Goal: Task Accomplishment & Management: Complete application form

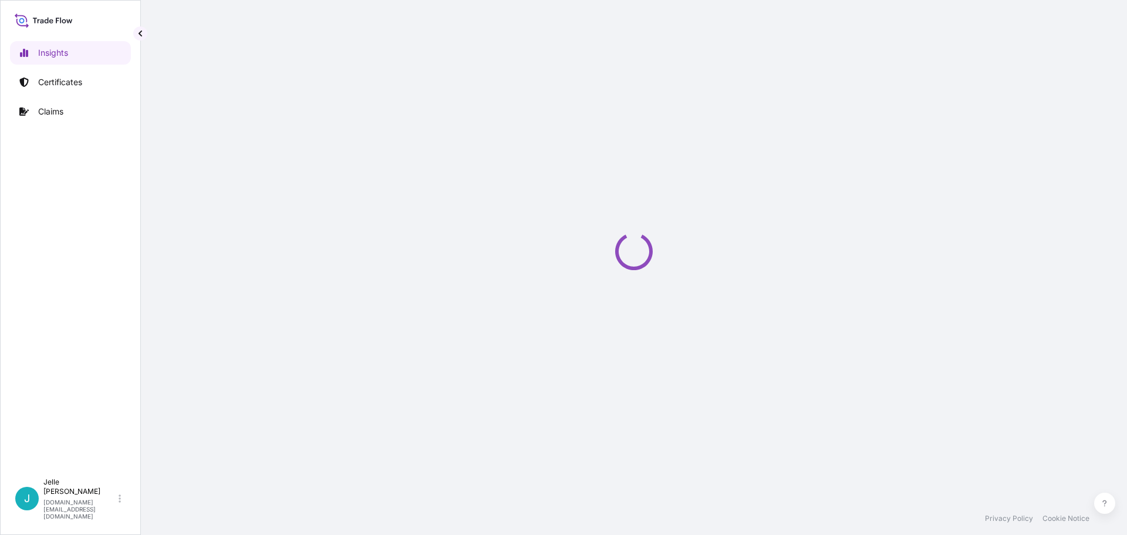
select select "2025"
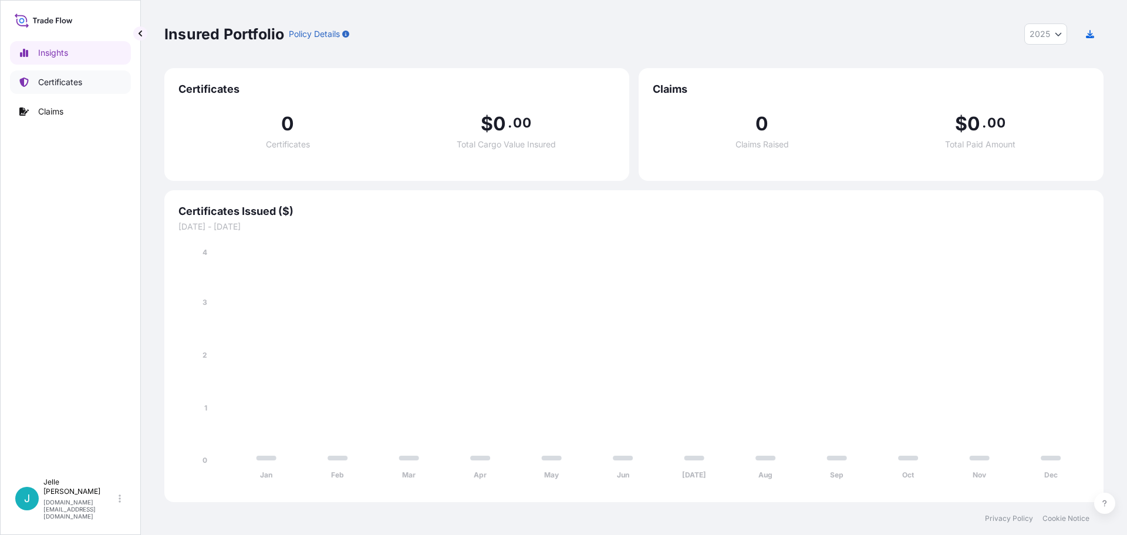
click at [75, 83] on p "Certificates" at bounding box center [60, 82] width 44 height 12
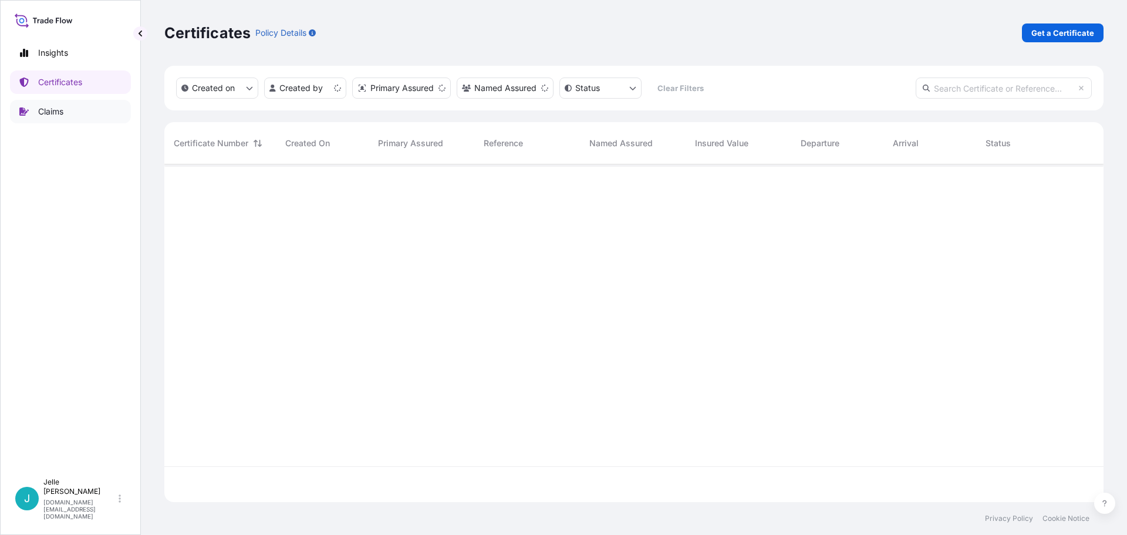
scroll to position [335, 930]
click at [1074, 38] on p "Get a Certificate" at bounding box center [1062, 33] width 63 height 12
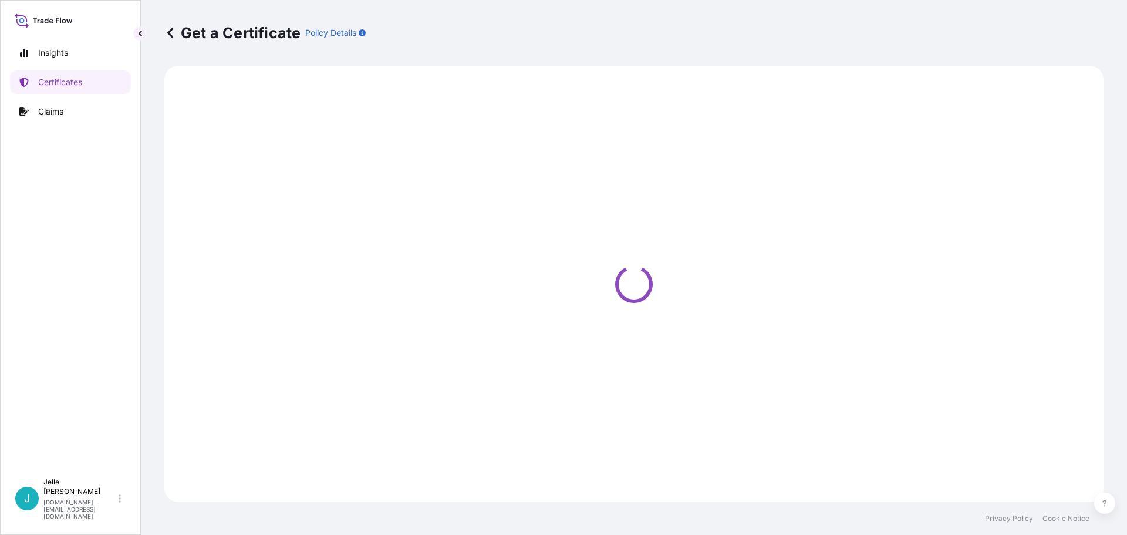
select select "Barge"
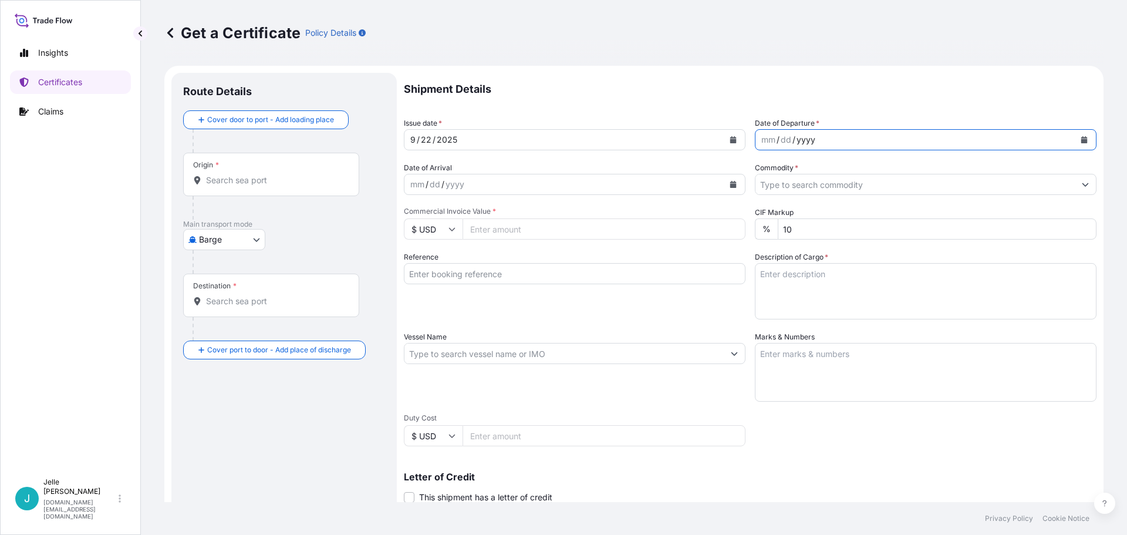
click at [795, 140] on div "yyyy" at bounding box center [805, 140] width 21 height 14
click at [763, 140] on div "mm" at bounding box center [768, 140] width 16 height 14
click at [793, 195] on div "Shipment Details Issue date * [DATE] Date of Departure * [DATE] Date of Arrival…" at bounding box center [750, 352] width 693 height 559
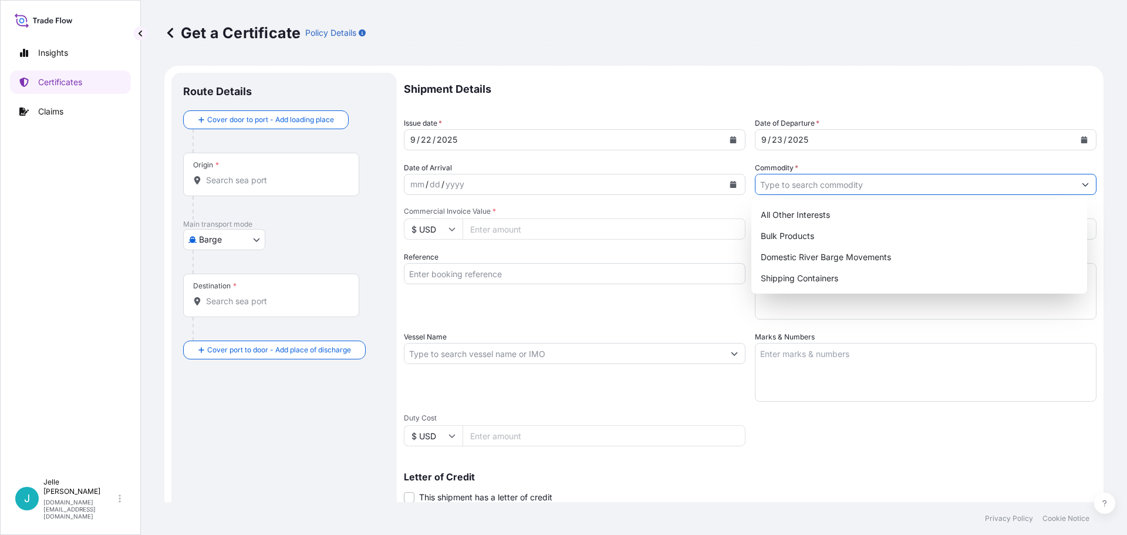
click at [794, 193] on input "Commodity *" at bounding box center [915, 184] width 319 height 21
click at [791, 213] on div "All Other Interests" at bounding box center [919, 214] width 327 height 21
type input "All Other Interests"
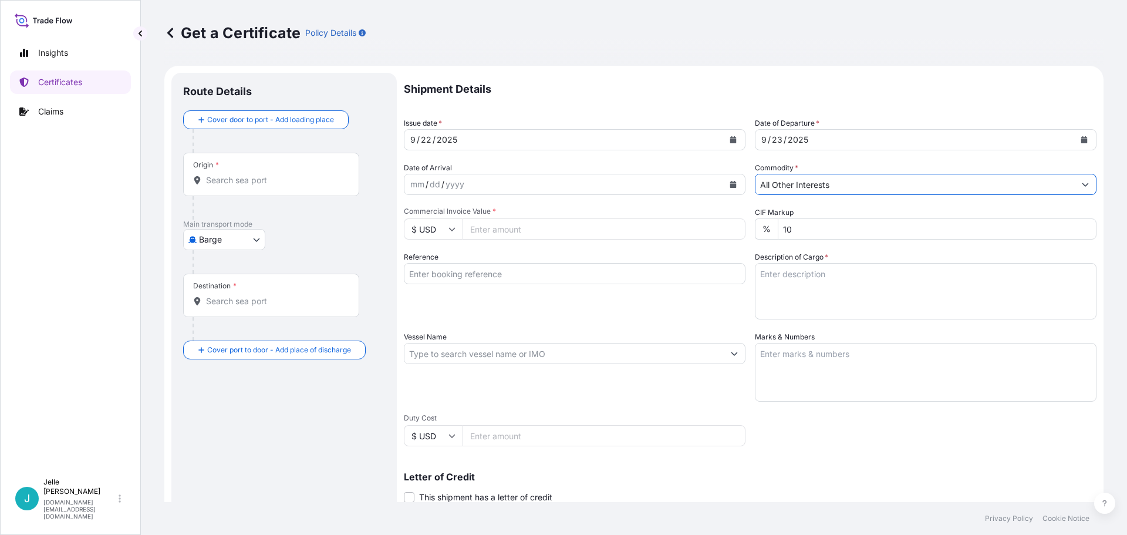
click at [523, 228] on input "Commercial Invoice Value *" at bounding box center [604, 228] width 283 height 21
type input "5422.08"
click at [247, 247] on body "Insights Certificates Claims J [PERSON_NAME] [DOMAIN_NAME][EMAIL_ADDRESS][DOMAI…" at bounding box center [563, 267] width 1127 height 535
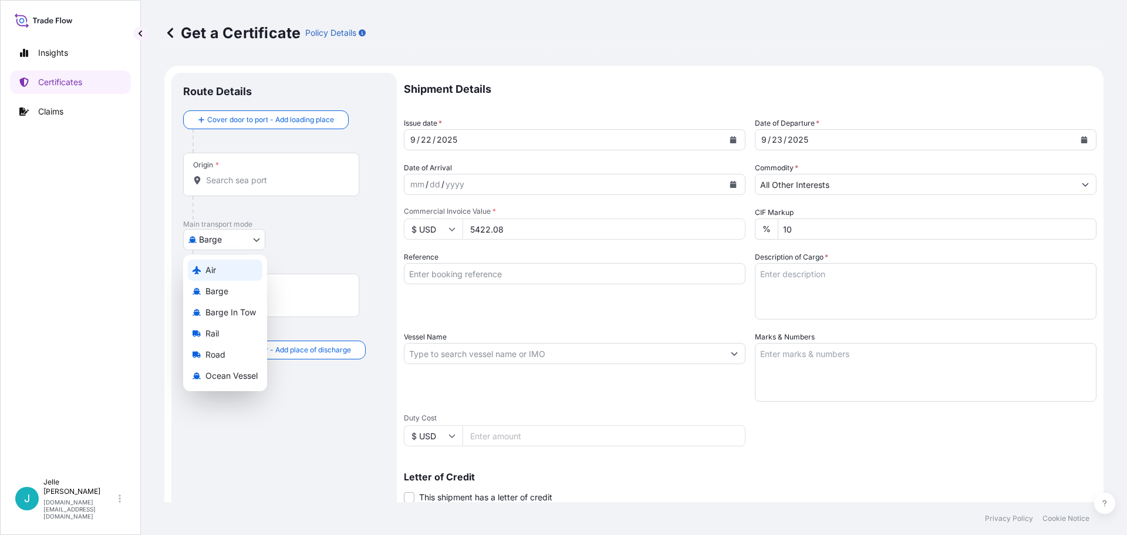
click at [217, 276] on div "Air" at bounding box center [225, 269] width 75 height 21
select select "Air"
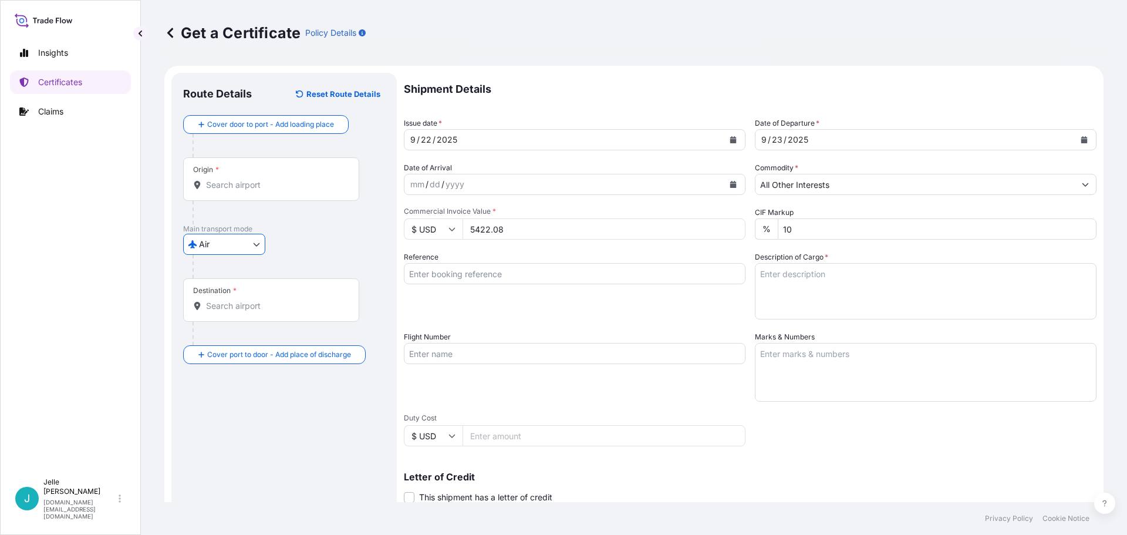
click at [798, 277] on textarea "Description of Cargo *" at bounding box center [926, 291] width 342 height 56
click at [837, 278] on textarea "Description of Cargo *" at bounding box center [926, 291] width 342 height 56
paste textarea "GLUCAMATE(TM) DOE-120 SYRUP THICKENER"
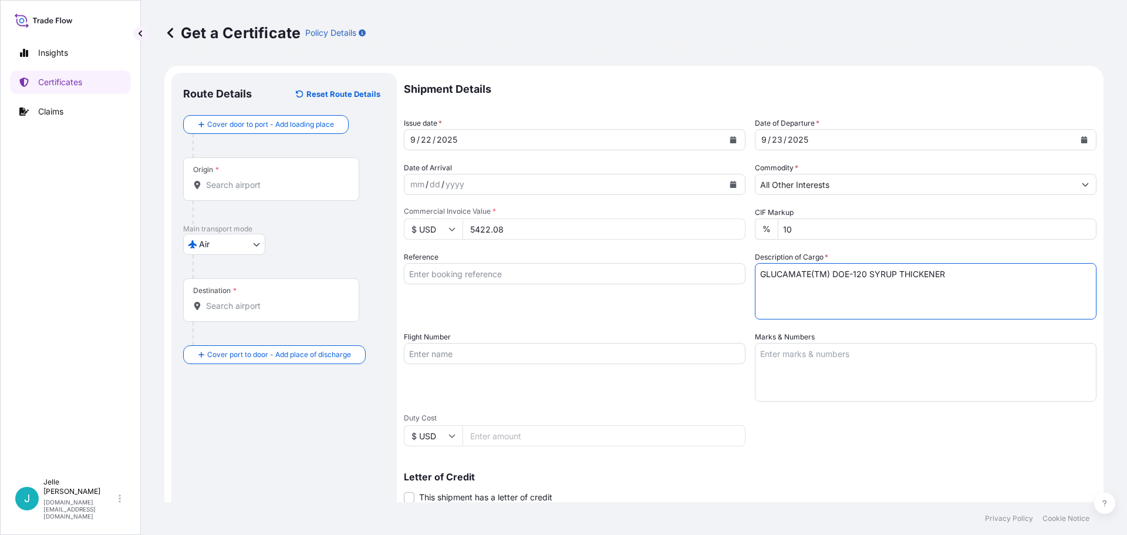
type textarea "GLUCAMATE(TM) DOE-120 SYRUP THICKENER"
click at [711, 316] on div "Reference" at bounding box center [575, 285] width 342 height 68
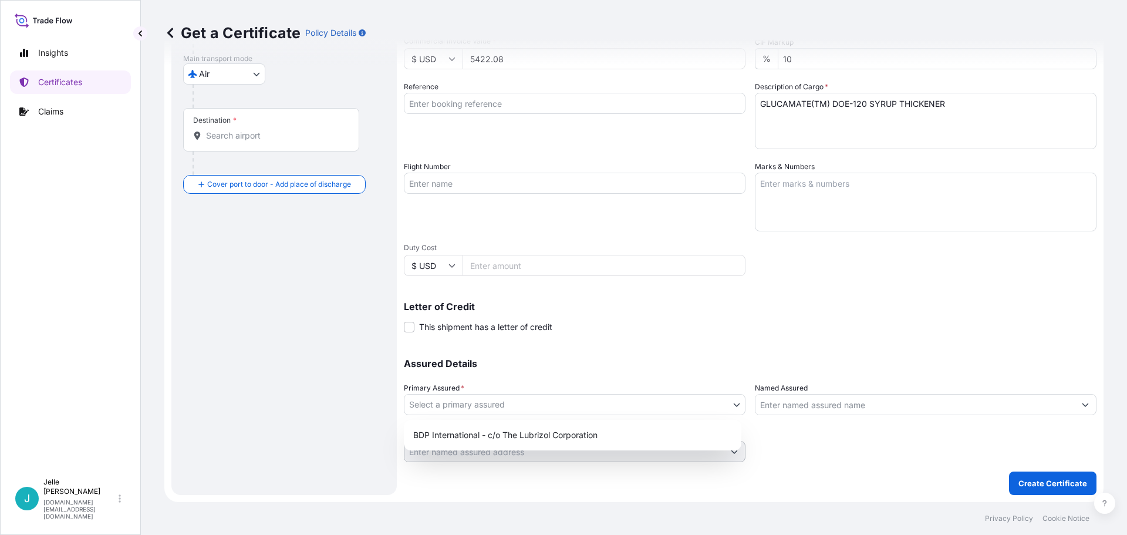
click at [561, 400] on body "Insights Certificates Claims J [PERSON_NAME] [DOMAIN_NAME][EMAIL_ADDRESS][DOMAI…" at bounding box center [563, 267] width 1127 height 535
click at [454, 438] on div "BDP International - c/o The Lubrizol Corporation" at bounding box center [573, 434] width 328 height 21
select select "31972"
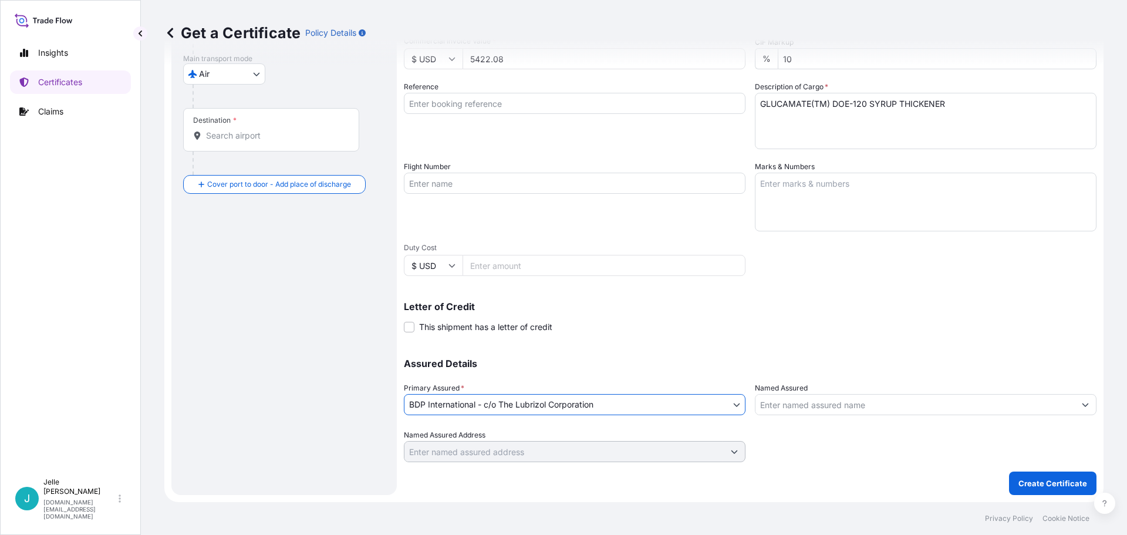
click at [838, 394] on input "Named Assured" at bounding box center [915, 404] width 319 height 21
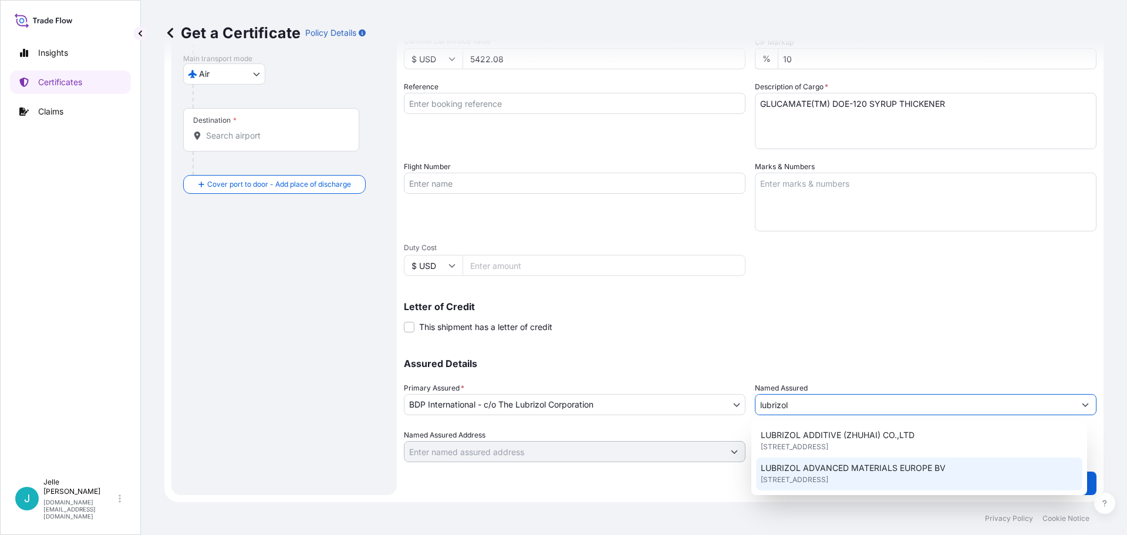
click at [822, 480] on span "[STREET_ADDRESS]" at bounding box center [795, 480] width 68 height 12
type input "LUBRIZOL ADVANCED MATERIALS EUROPE BV"
type input "[STREET_ADDRESS]"
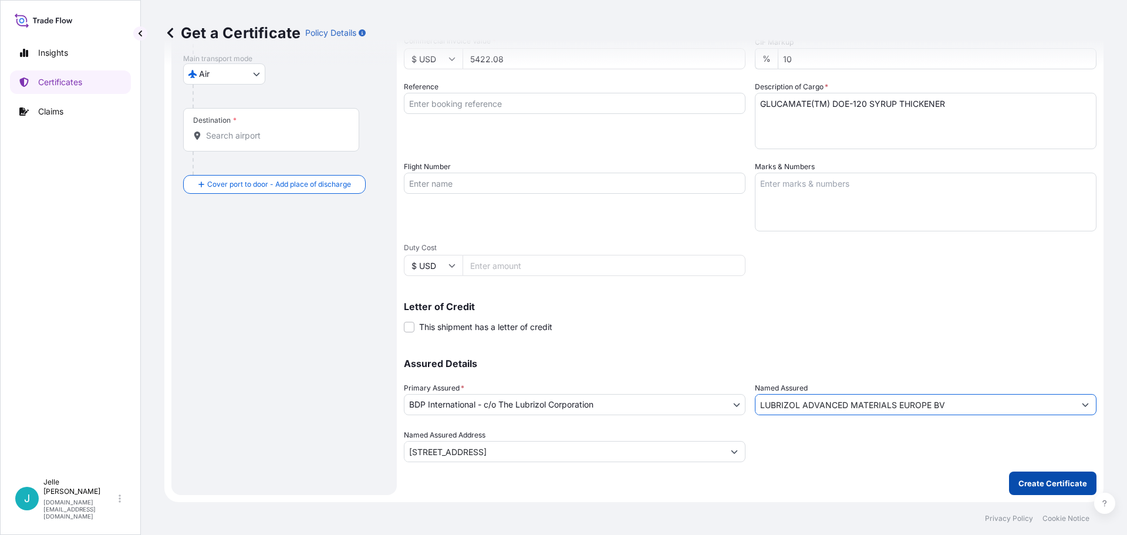
type input "LUBRIZOL ADVANCED MATERIALS EUROPE BV"
click at [1029, 478] on p "Create Certificate" at bounding box center [1053, 483] width 69 height 12
click at [242, 147] on div "Destination *" at bounding box center [271, 129] width 176 height 43
click at [242, 141] on input "Destination * Please select a destination" at bounding box center [275, 136] width 139 height 12
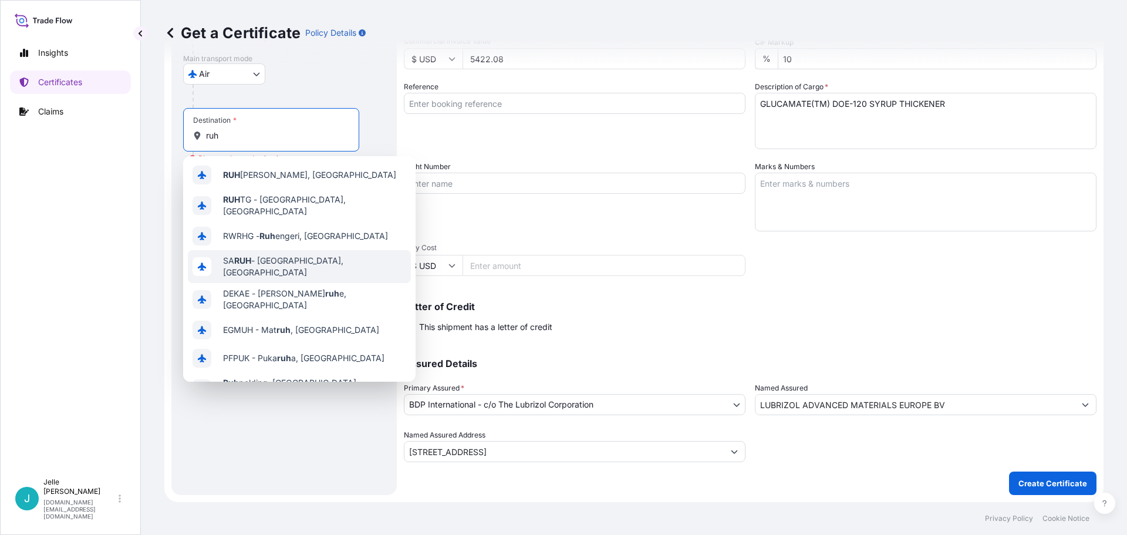
click at [322, 257] on span "[PERSON_NAME] - [GEOGRAPHIC_DATA], [GEOGRAPHIC_DATA]" at bounding box center [314, 266] width 183 height 23
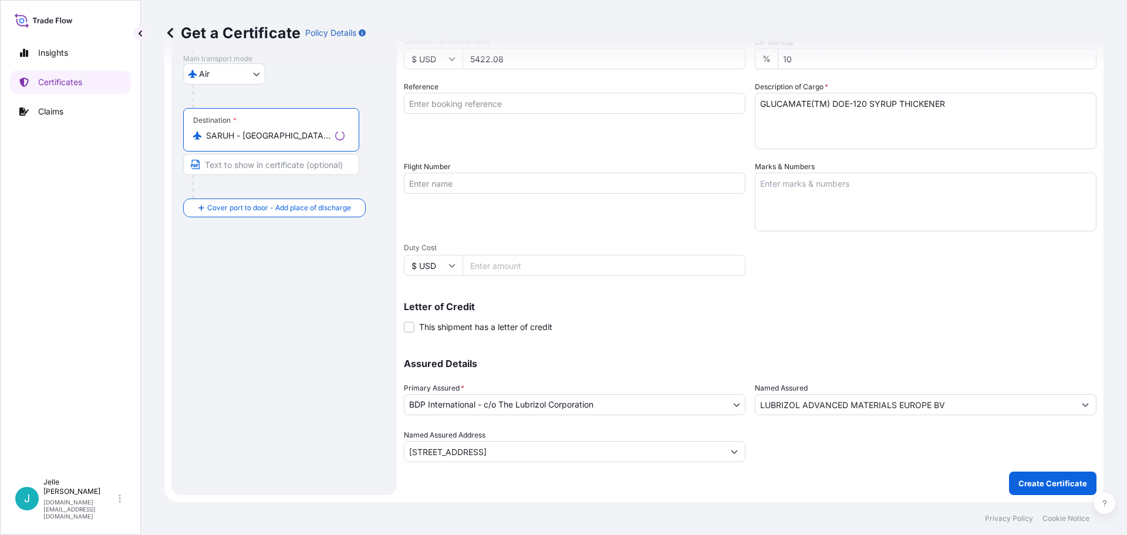
scroll to position [0, 0]
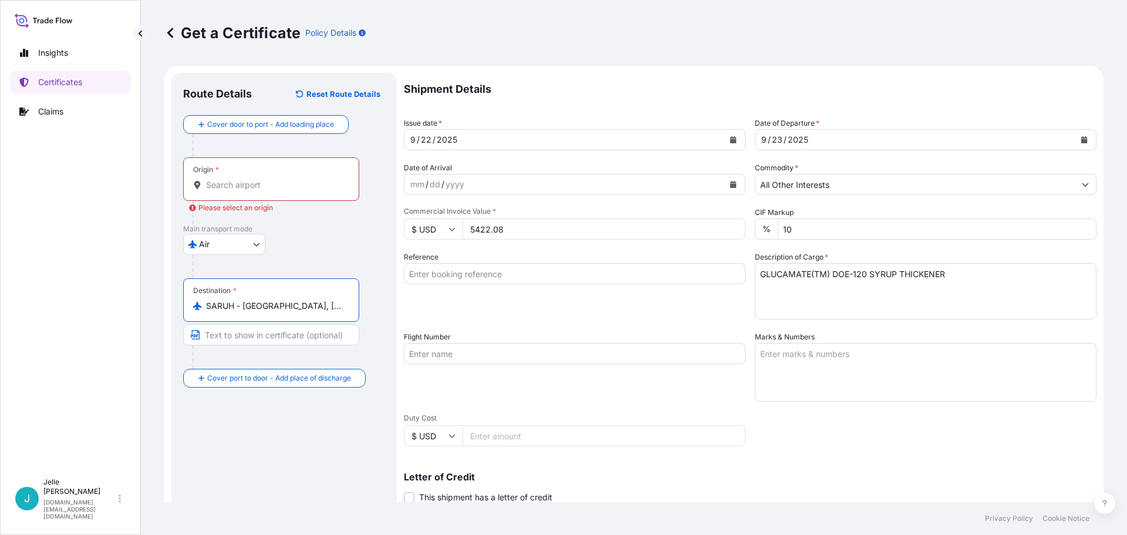
type input "SARUH - [GEOGRAPHIC_DATA], [GEOGRAPHIC_DATA]"
click at [230, 178] on div "Origin *" at bounding box center [271, 178] width 176 height 43
click at [230, 179] on input "Origin * Please select an origin" at bounding box center [275, 185] width 139 height 12
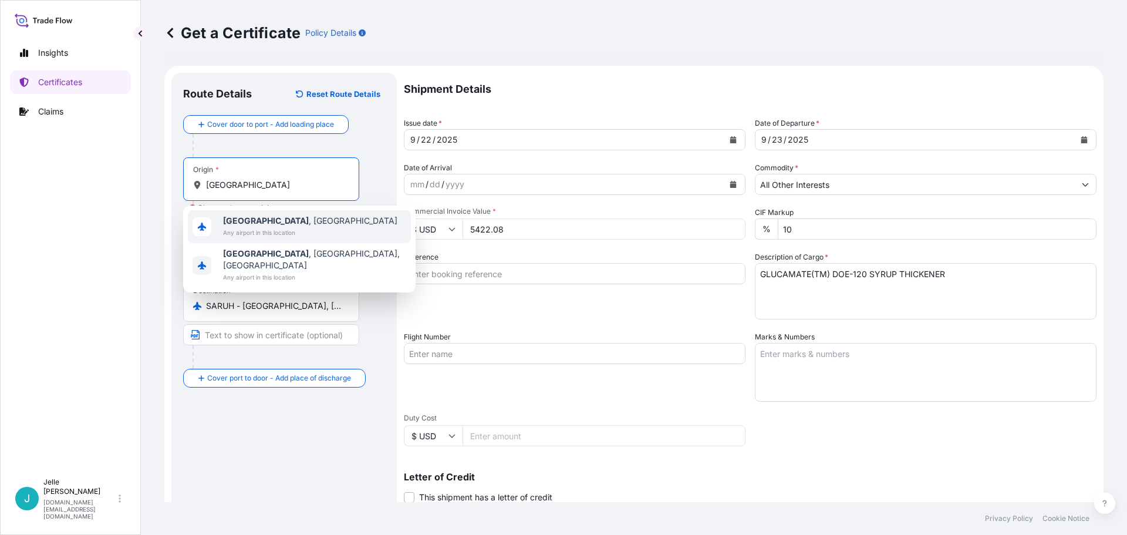
click at [305, 232] on div "[GEOGRAPHIC_DATA] , [GEOGRAPHIC_DATA] Any airport in this location" at bounding box center [299, 226] width 223 height 33
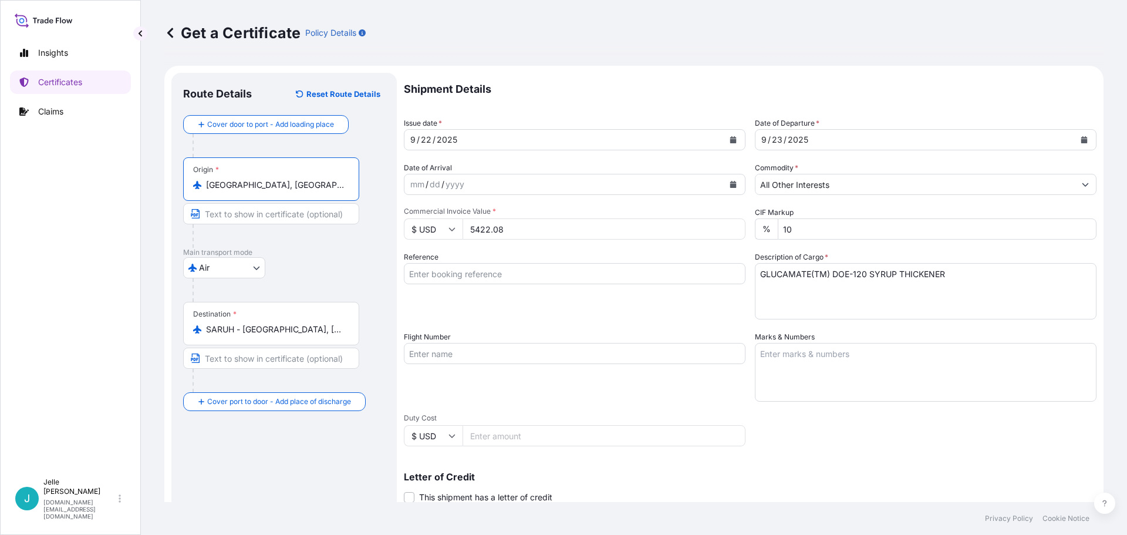
click at [289, 186] on input "[GEOGRAPHIC_DATA], [GEOGRAPHIC_DATA]" at bounding box center [275, 185] width 139 height 12
click at [300, 251] on p "Main transport mode" at bounding box center [284, 252] width 202 height 9
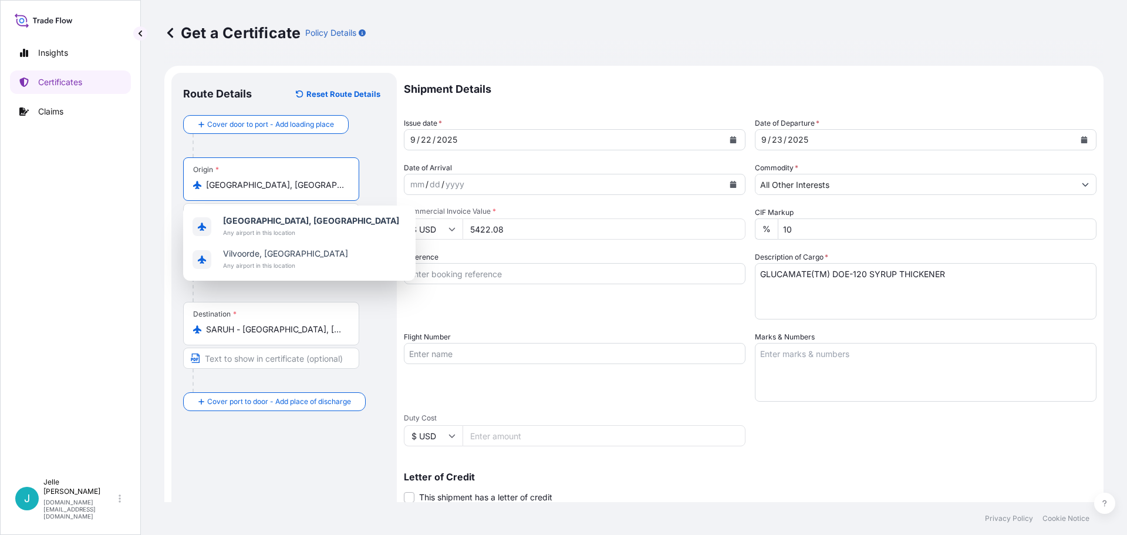
drag, startPoint x: 273, startPoint y: 185, endPoint x: 166, endPoint y: 185, distance: 107.4
click at [159, 185] on div "Get a Certificate Policy Details Route Details Reset Route Details Cover door t…" at bounding box center [634, 251] width 986 height 502
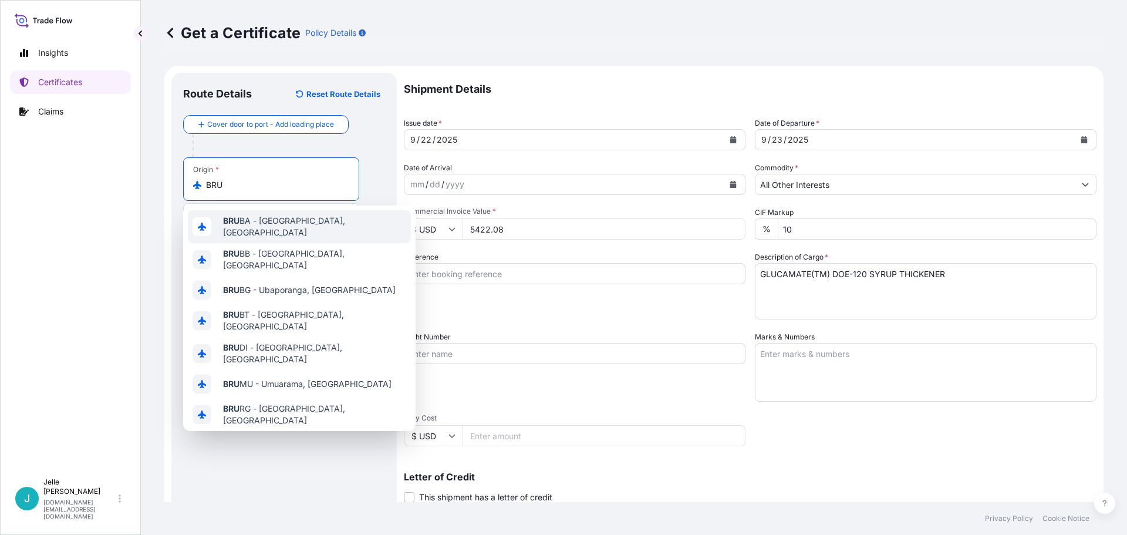
click at [208, 189] on input "BRU" at bounding box center [275, 185] width 139 height 12
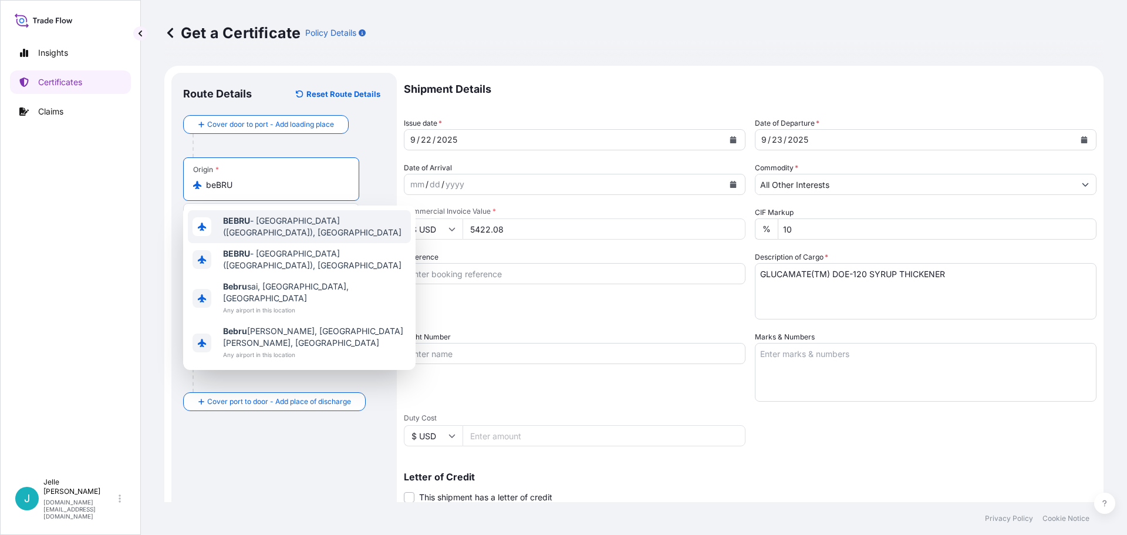
click at [268, 228] on span "BEBRU - [GEOGRAPHIC_DATA] ([GEOGRAPHIC_DATA]), [GEOGRAPHIC_DATA]" at bounding box center [314, 226] width 183 height 23
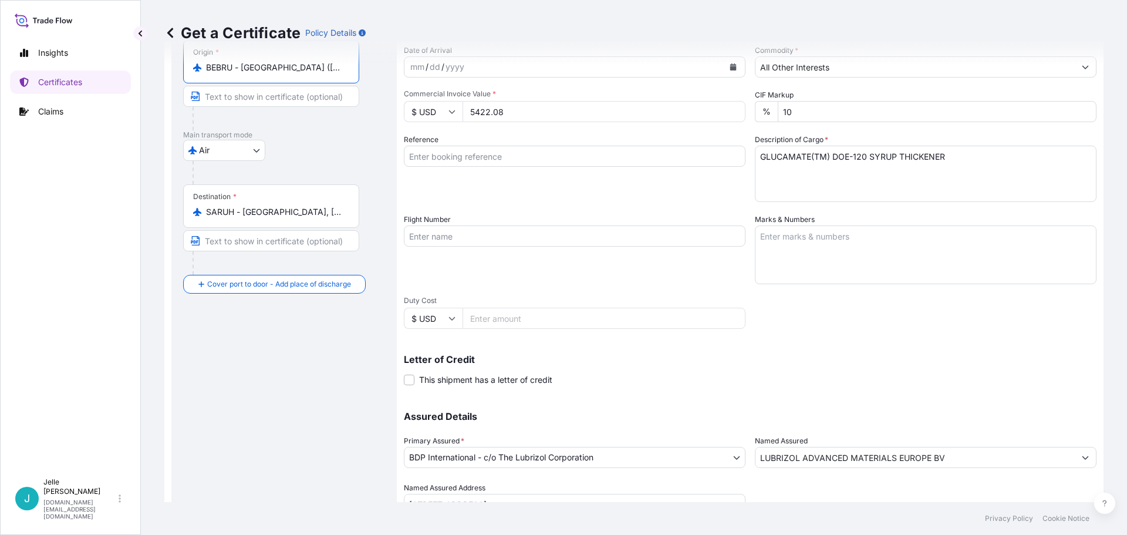
scroll to position [170, 0]
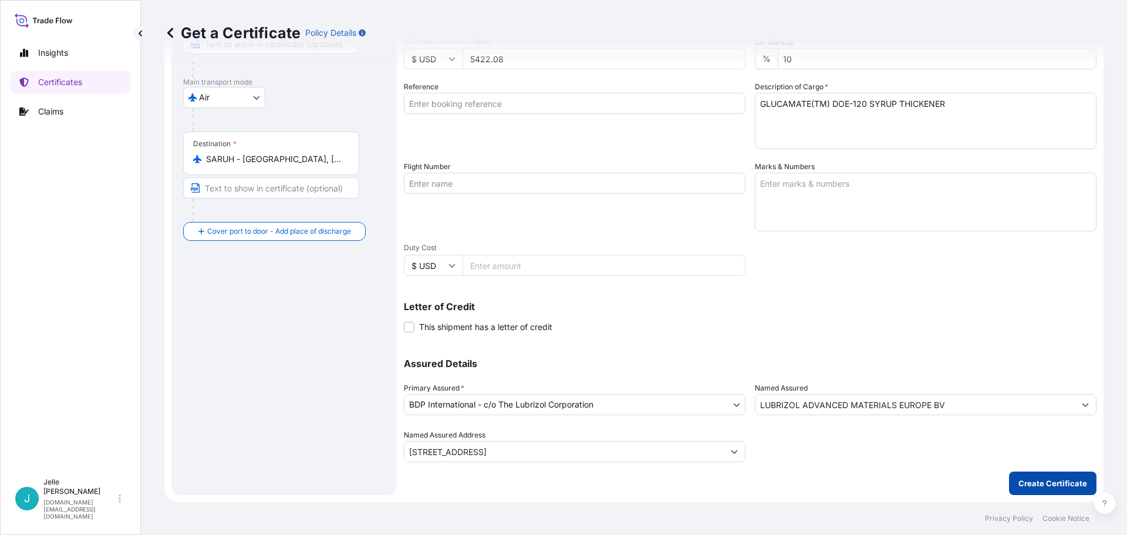
type input "BEBRU - [GEOGRAPHIC_DATA] ([GEOGRAPHIC_DATA]), [GEOGRAPHIC_DATA]"
click at [1038, 485] on p "Create Certificate" at bounding box center [1053, 483] width 69 height 12
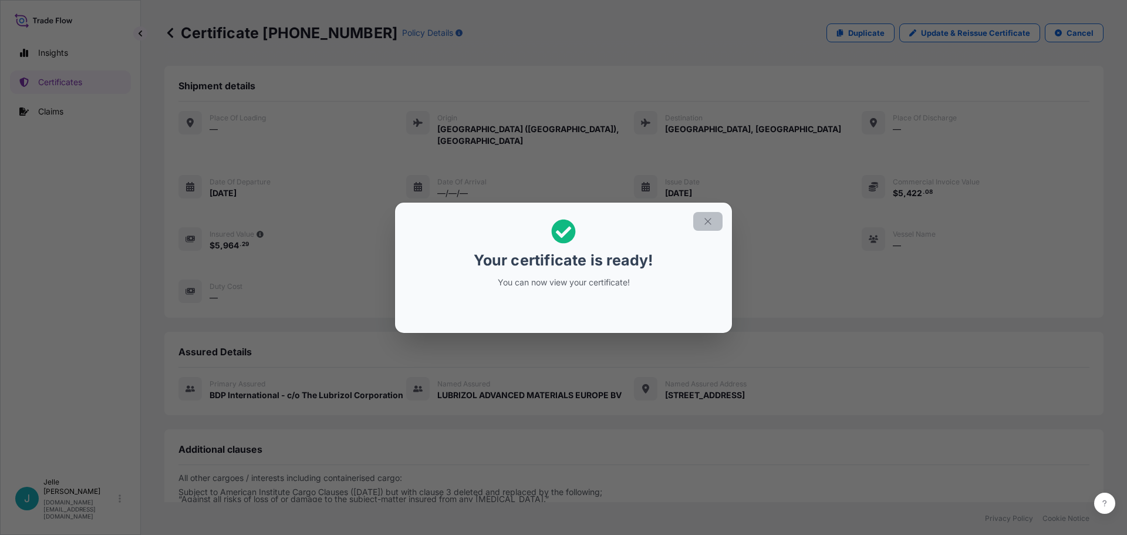
click at [710, 224] on icon "button" at bounding box center [708, 221] width 11 height 11
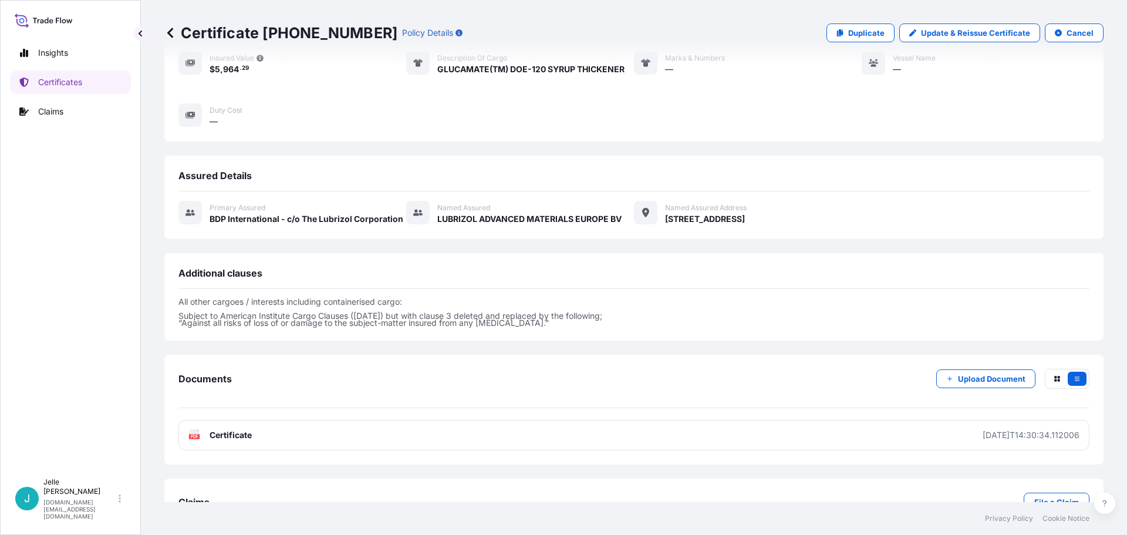
scroll to position [200, 0]
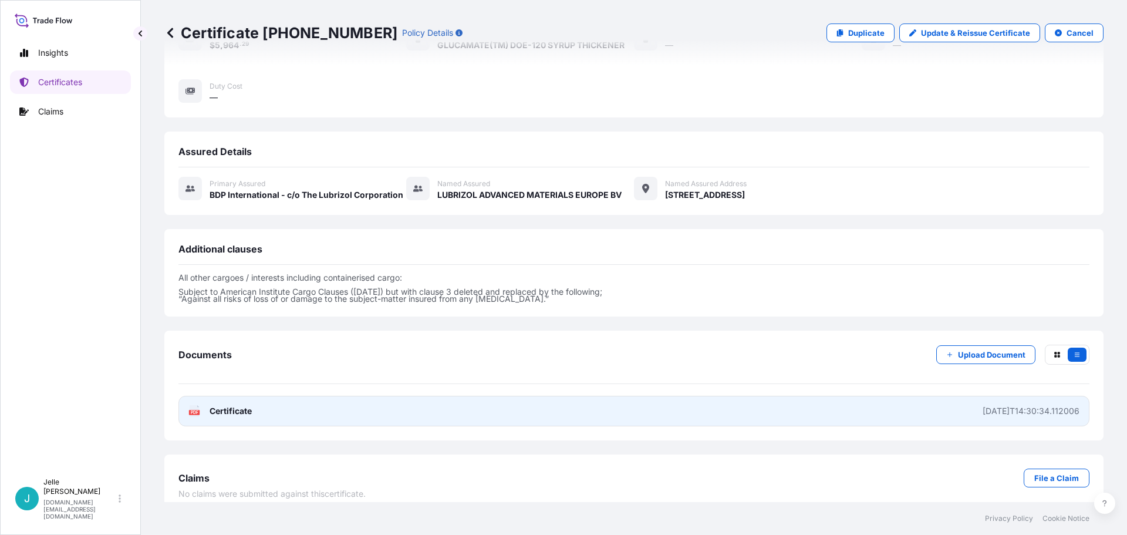
click at [934, 402] on link "PDF Certificate [DATE]T14:30:34.112006" at bounding box center [633, 411] width 911 height 31
